Goal: Check status

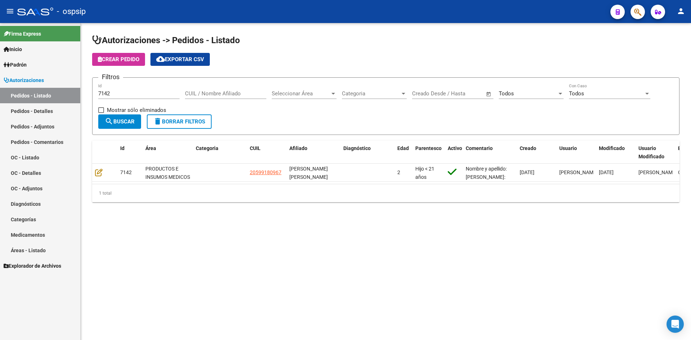
click at [119, 89] on div "7142 Id" at bounding box center [138, 90] width 81 height 15
click at [114, 93] on input "7142" at bounding box center [138, 93] width 81 height 6
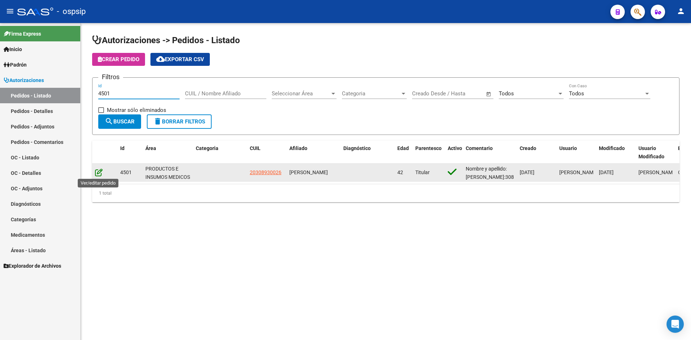
type input "4501"
click at [100, 172] on icon at bounding box center [99, 172] width 8 height 8
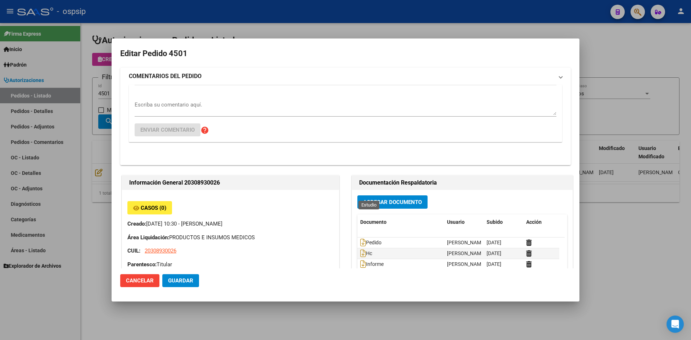
type input "[GEOGRAPHIC_DATA], [GEOGRAPHIC_DATA], SITIO DE [GEOGRAPHIC_DATA] 44"
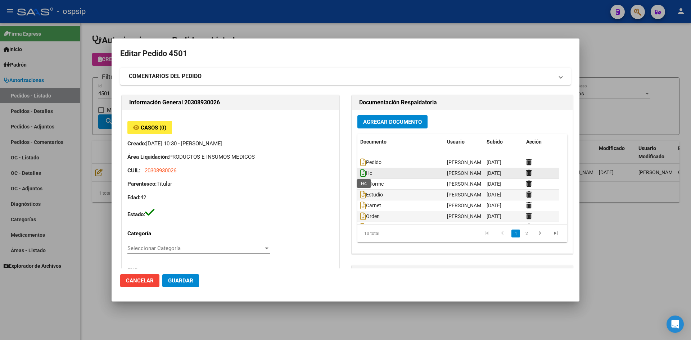
click at [360, 172] on icon at bounding box center [363, 173] width 6 height 8
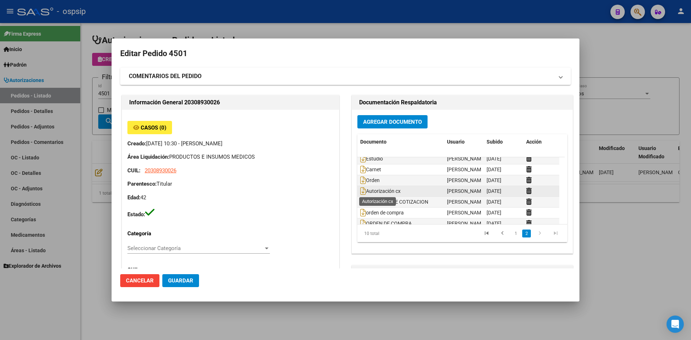
scroll to position [43, 0]
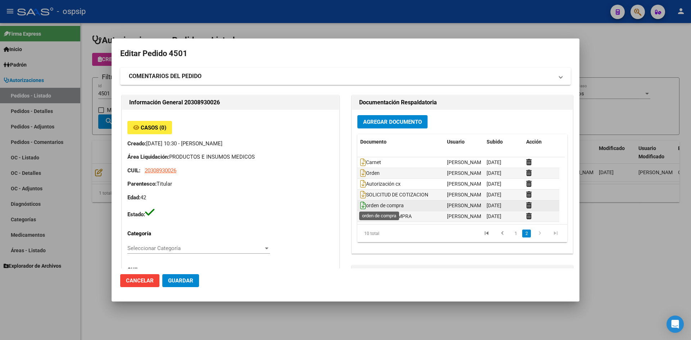
click at [361, 204] on icon at bounding box center [363, 206] width 6 height 8
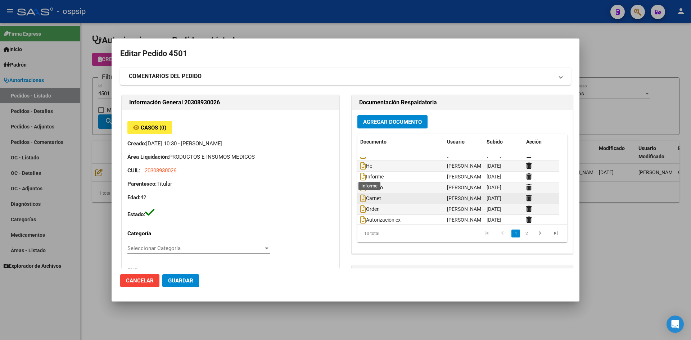
scroll to position [0, 0]
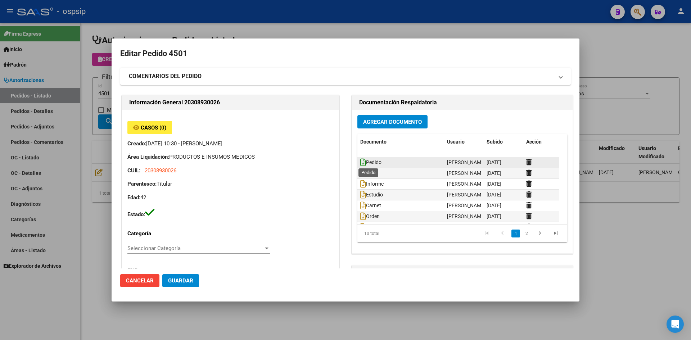
click at [361, 160] on icon at bounding box center [363, 162] width 6 height 8
click at [330, 29] on div at bounding box center [345, 170] width 691 height 340
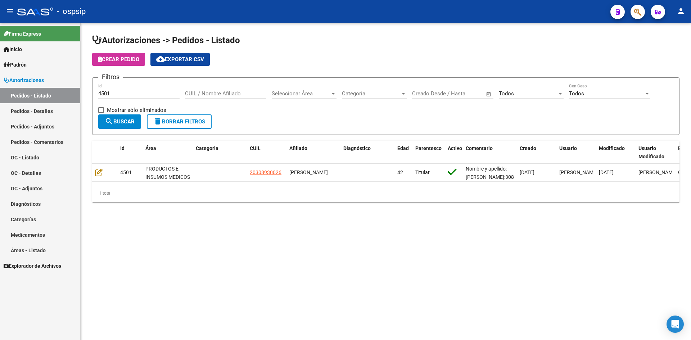
click at [338, 59] on div "Crear Pedido cloud_download Exportar CSV" at bounding box center [385, 59] width 587 height 13
click at [355, 63] on div "Crear Pedido cloud_download Exportar CSV" at bounding box center [385, 59] width 587 height 13
click at [385, 74] on app-list-header "Autorizaciones -> Pedidos - Listado Crear Pedido cloud_download Exportar CSV Fi…" at bounding box center [385, 85] width 587 height 100
drag, startPoint x: 324, startPoint y: 38, endPoint x: 217, endPoint y: 8, distance: 110.7
click at [317, 37] on h1 "Autorizaciones -> Pedidos - Listado" at bounding box center [385, 41] width 587 height 13
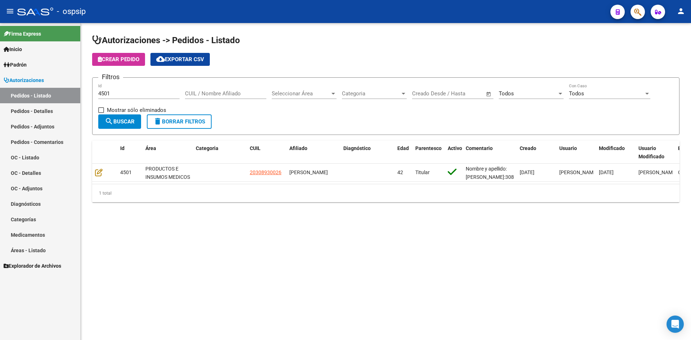
drag, startPoint x: 430, startPoint y: 44, endPoint x: 418, endPoint y: 40, distance: 12.4
click at [430, 44] on h1 "Autorizaciones -> Pedidos - Listado" at bounding box center [385, 41] width 587 height 13
click at [473, 39] on h1 "Autorizaciones -> Pedidos - Listado" at bounding box center [385, 41] width 587 height 13
